Goal: Transaction & Acquisition: Purchase product/service

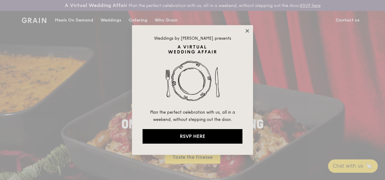
click at [245, 30] on icon at bounding box center [246, 30] width 5 height 5
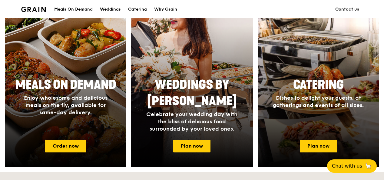
scroll to position [267, 0]
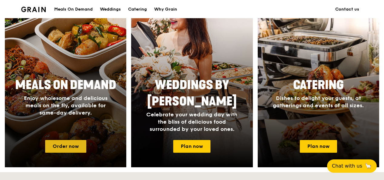
click at [51, 152] on link "Order now" at bounding box center [65, 146] width 41 height 13
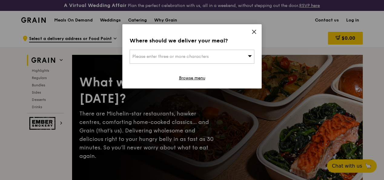
click at [251, 30] on div "Where should we deliver your meal? Please enter three or more characters Browse…" at bounding box center [191, 56] width 139 height 64
click at [255, 30] on icon at bounding box center [253, 31] width 5 height 5
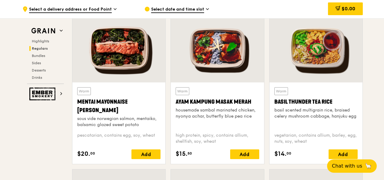
scroll to position [775, 0]
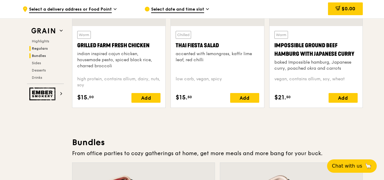
click at [40, 54] on span "Bundles" at bounding box center [39, 56] width 14 height 4
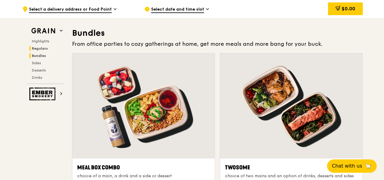
scroll to position [892, 0]
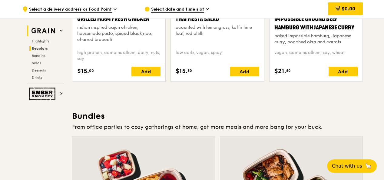
click at [50, 31] on img at bounding box center [43, 30] width 28 height 11
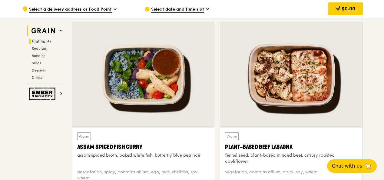
scroll to position [187, 0]
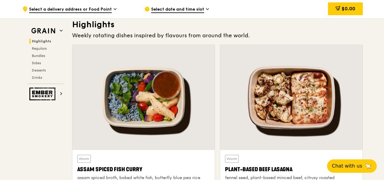
click at [155, 9] on span "Select date and time slot" at bounding box center [177, 9] width 53 height 7
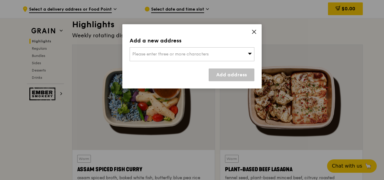
click at [199, 51] on div "Please enter three or more characters" at bounding box center [191, 54] width 125 height 14
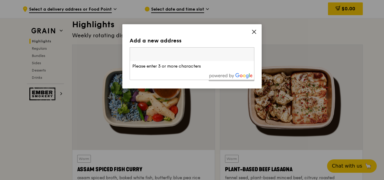
click at [198, 67] on li "Please enter 3 or more characters" at bounding box center [192, 66] width 124 height 11
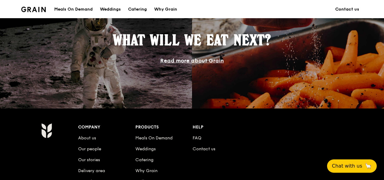
scroll to position [600, 0]
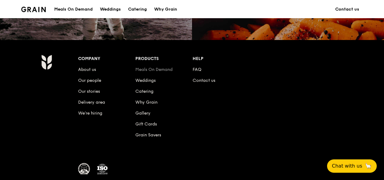
click at [171, 72] on link "Meals On Demand" at bounding box center [153, 69] width 37 height 5
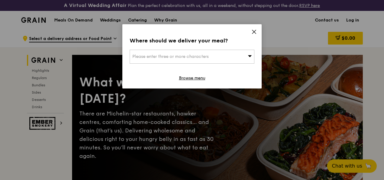
click at [252, 28] on div "Where should we deliver your meal? Please enter three or more characters Browse…" at bounding box center [191, 56] width 139 height 64
click at [254, 32] on icon at bounding box center [254, 32] width 4 height 4
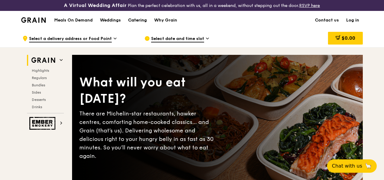
click at [141, 26] on div "Catering" at bounding box center [137, 20] width 19 height 18
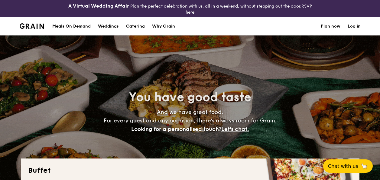
select select
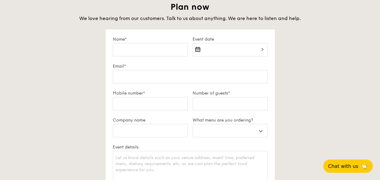
scroll to position [1119, 0]
